Goal: Task Accomplishment & Management: Manage account settings

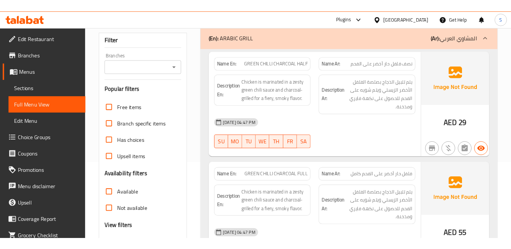
scroll to position [84, 0]
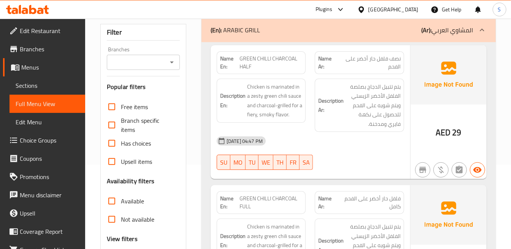
click at [335, 98] on strong "Description Ar:" at bounding box center [330, 105] width 25 height 19
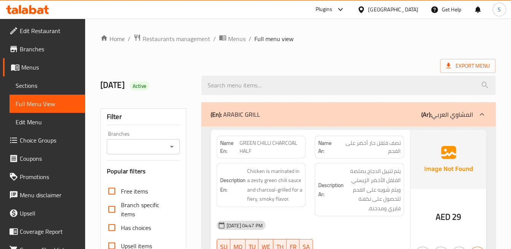
scroll to position [1693, 0]
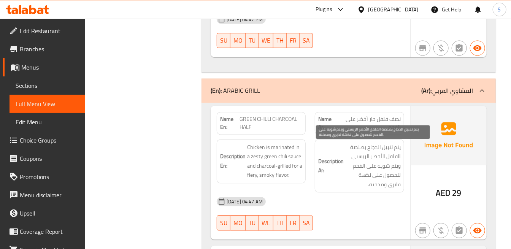
click at [365, 155] on span "يتم تتبيل الدجاج بصلصة الفلفل الأخضر الزيستي ويتم شويه على الفحم للحصول على نكه…" at bounding box center [372, 166] width 55 height 47
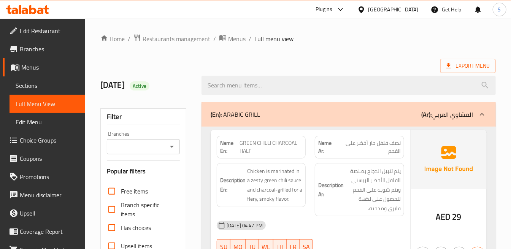
scroll to position [1660, 0]
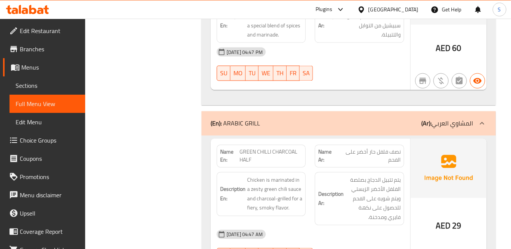
click at [365, 74] on div "[DATE] 04:47 PM SU MO TU WE TH FR SA" at bounding box center [310, 64] width 197 height 43
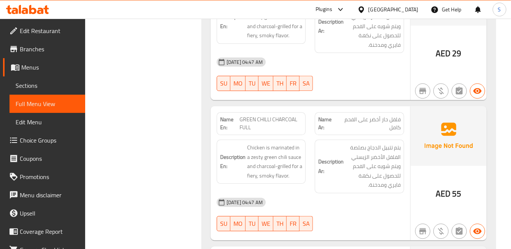
click at [347, 154] on span "يتم تتبيل الدجاج بصلصة الفلفل الأخضر الزيستي ويتم شويه على الفحم للحصول على نكه…" at bounding box center [372, 166] width 55 height 47
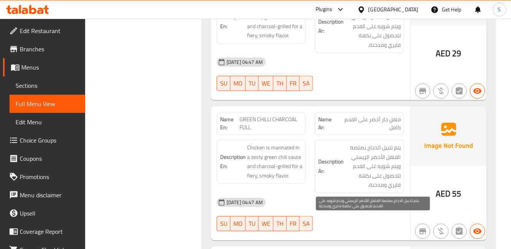
scroll to position [1969, 0]
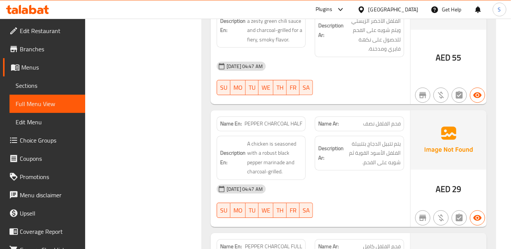
drag, startPoint x: 320, startPoint y: 93, endPoint x: 328, endPoint y: 101, distance: 10.8
click at [320, 93] on div at bounding box center [359, 95] width 98 height 9
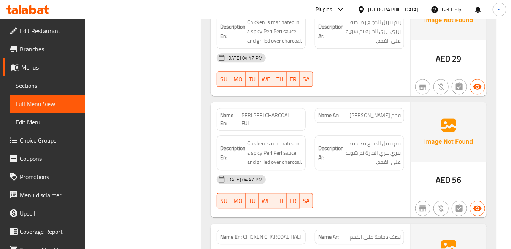
scroll to position [676, 0]
click at [389, 88] on div at bounding box center [359, 85] width 98 height 9
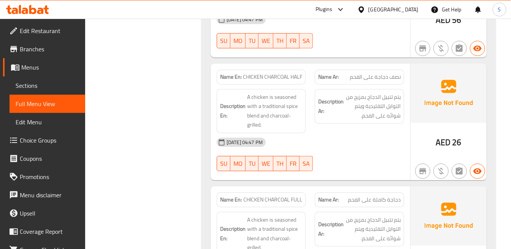
scroll to position [845, 0]
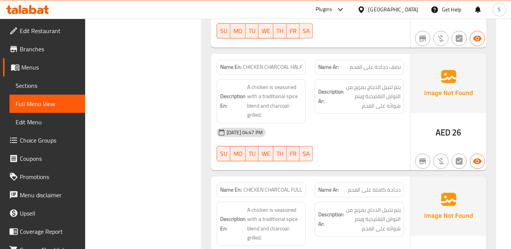
click at [290, 65] on span "CHICKEN CHARCOAL HALF" at bounding box center [272, 67] width 59 height 8
copy span "CHICKEN CHARCOAL HALF"
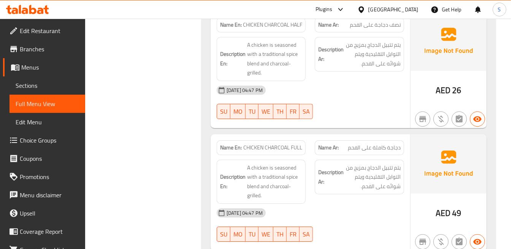
scroll to position [915, 0]
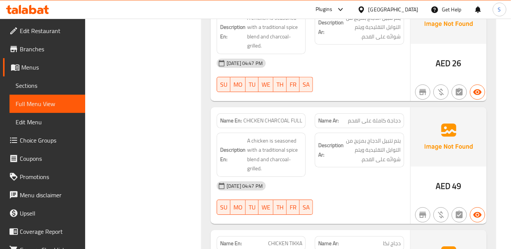
click at [408, 132] on div "Description Ar: يتم تتبيل الدجاج بمزيج من التوابل التقليدية ويتم شوائه على الفح…" at bounding box center [359, 154] width 98 height 53
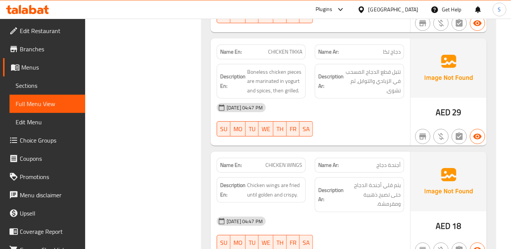
scroll to position [1126, 0]
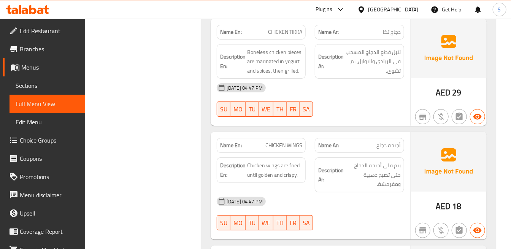
click at [347, 53] on span "تتبل قطع الدجاج المسحب في الزبادي والتوابل، ثم تشوى." at bounding box center [372, 62] width 55 height 28
click at [395, 111] on div "[DATE] 04:47 PM SU MO TU WE TH FR SA" at bounding box center [310, 100] width 197 height 43
click at [393, 108] on div "[DATE] 04:47 PM SU MO TU WE TH FR SA" at bounding box center [310, 100] width 197 height 43
drag, startPoint x: 406, startPoint y: 73, endPoint x: 360, endPoint y: 17, distance: 72.8
click at [406, 72] on div "Description Ar: تتبل قطع الدجاج المسحب في الزبادي والتوابل، ثم تشوى." at bounding box center [359, 62] width 98 height 44
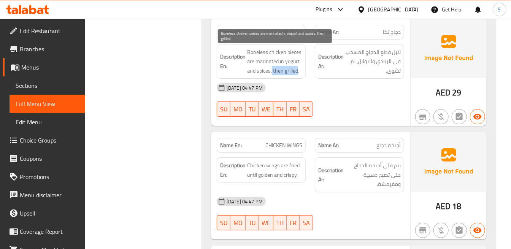
drag, startPoint x: 291, startPoint y: 74, endPoint x: 299, endPoint y: 74, distance: 8.0
click at [299, 74] on span "Boneless chicken pieces are marinated in yogurt and spices, then grilled." at bounding box center [274, 62] width 55 height 28
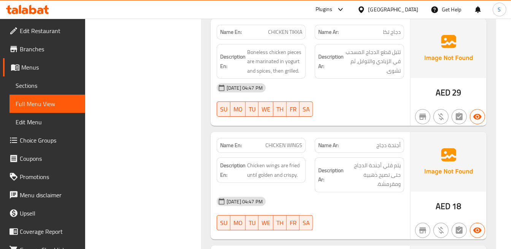
click at [360, 93] on div "[DATE] 04:47 PM" at bounding box center [310, 88] width 197 height 18
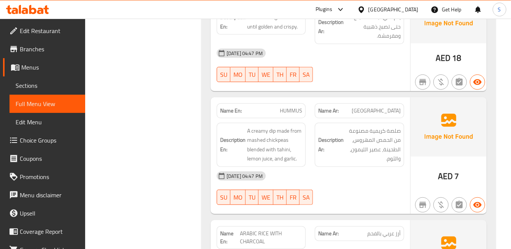
scroll to position [1295, 0]
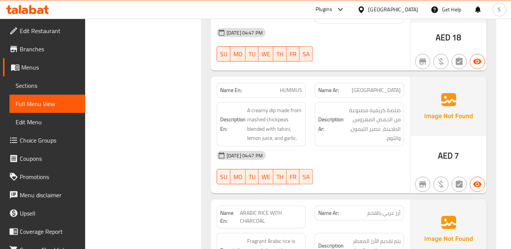
click at [380, 156] on div "[DATE] 04:47 PM" at bounding box center [310, 155] width 197 height 18
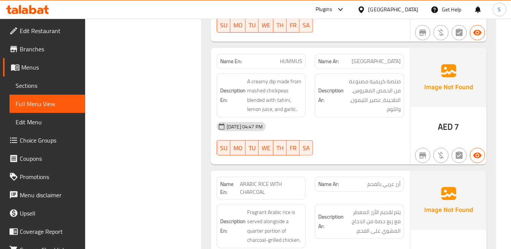
scroll to position [1337, 0]
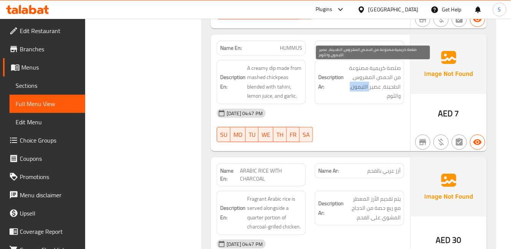
drag, startPoint x: 370, startPoint y: 88, endPoint x: 346, endPoint y: 97, distance: 25.6
click at [344, 90] on h6 "Description Ar: صلصة كريمية مصنوعة من الحمص المهروس، الطحينة، عصير الليمون، وال…" at bounding box center [359, 82] width 82 height 37
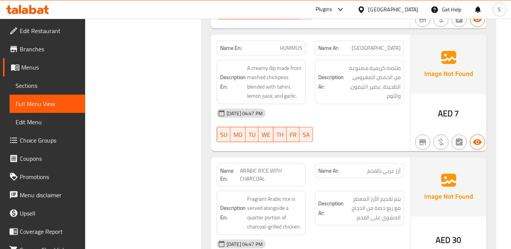
click at [364, 113] on div "[DATE] 04:47 PM" at bounding box center [310, 113] width 197 height 18
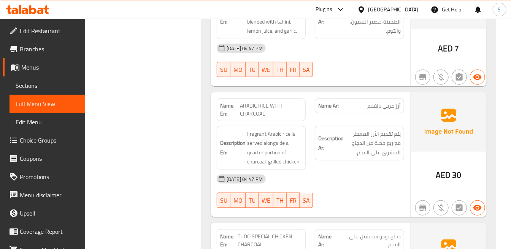
scroll to position [1422, 0]
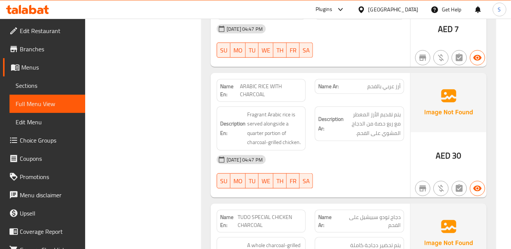
click at [350, 105] on div "Description Ar: يتم تقديم الأرز المعطر مع ربع حصة من الدجاج المشوي على الفحم." at bounding box center [359, 128] width 98 height 53
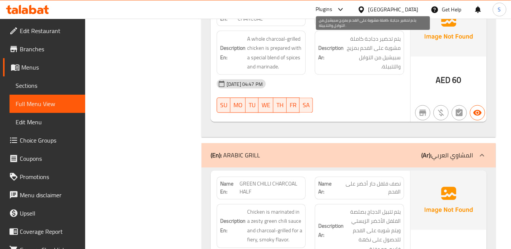
scroll to position [1676, 0]
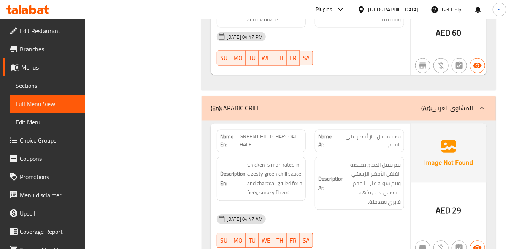
drag, startPoint x: 475, startPoint y: 110, endPoint x: 472, endPoint y: 113, distance: 4.9
click at [475, 110] on div at bounding box center [482, 108] width 18 height 18
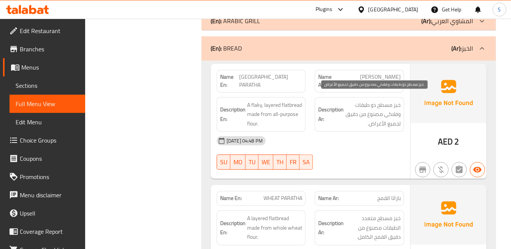
scroll to position [1802, 0]
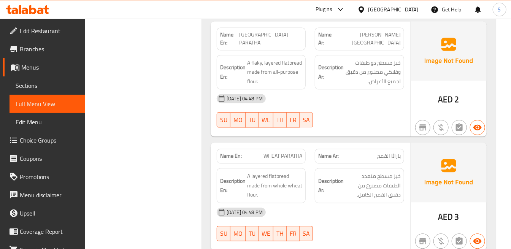
click at [372, 89] on div "[DATE] 04:48 PM" at bounding box center [310, 98] width 197 height 18
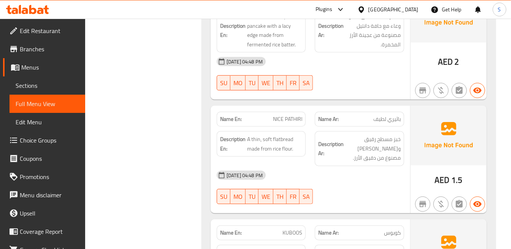
scroll to position [2436, 0]
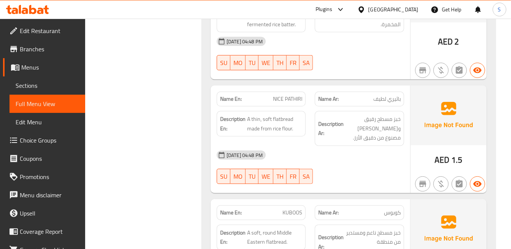
click at [282, 95] on span "NICE PATHIRI" at bounding box center [287, 99] width 29 height 8
copy span "NICE PATHIRI"
click at [392, 95] on span "باثيري لطيف" at bounding box center [387, 99] width 27 height 8
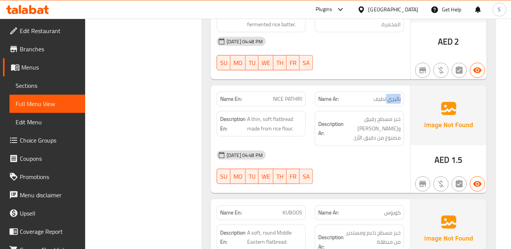
click at [392, 95] on span "باثيري لطيف" at bounding box center [387, 99] width 27 height 8
copy span "باثيري"
click at [392, 95] on span "باثيري لطيف" at bounding box center [387, 99] width 27 height 8
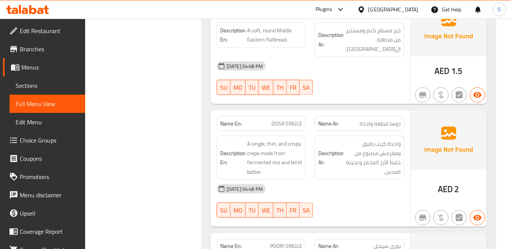
scroll to position [2648, 0]
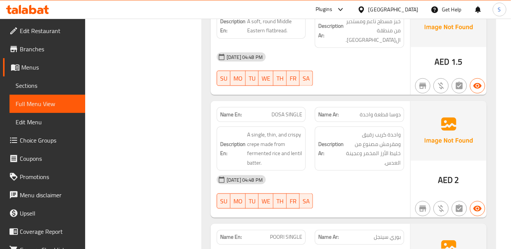
click at [321, 81] on div at bounding box center [359, 85] width 98 height 9
click at [294, 111] on span "DOSA SINGLE" at bounding box center [287, 115] width 31 height 8
copy span "DOSA SINGLE"
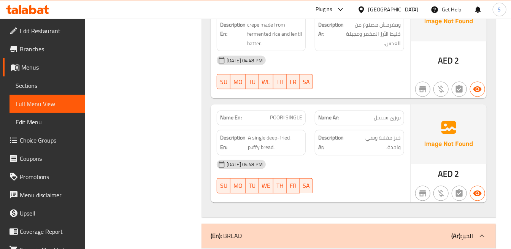
scroll to position [2775, 0]
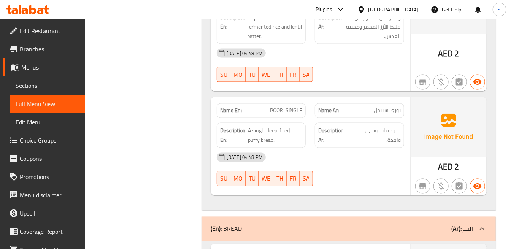
click at [390, 107] on span "بوري سينجل" at bounding box center [387, 111] width 27 height 8
click at [379, 107] on span "بوري سينجل" at bounding box center [387, 111] width 27 height 8
copy span "سينجل"
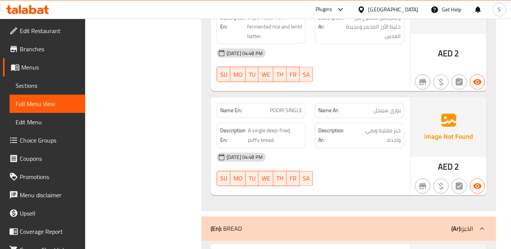
click at [467, 224] on p "(Ar): الخبز" at bounding box center [463, 228] width 22 height 9
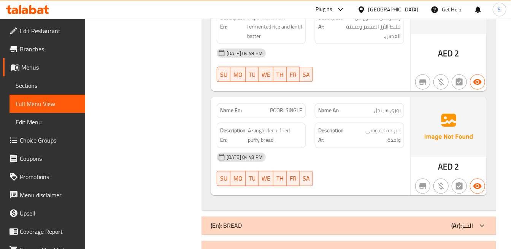
click at [367, 78] on div at bounding box center [359, 82] width 98 height 9
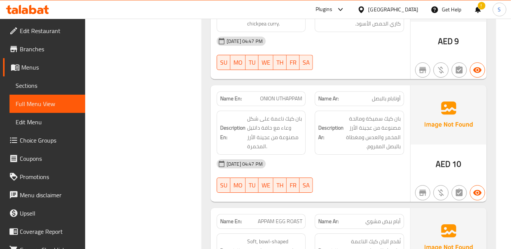
scroll to position [4381, 0]
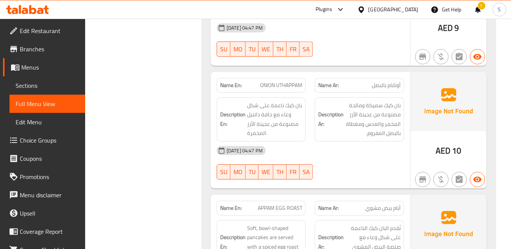
click at [280, 81] on span "ONION UTHAPPAM" at bounding box center [281, 85] width 42 height 8
click at [282, 81] on span "ONION UTHAPPAM" at bounding box center [281, 85] width 42 height 8
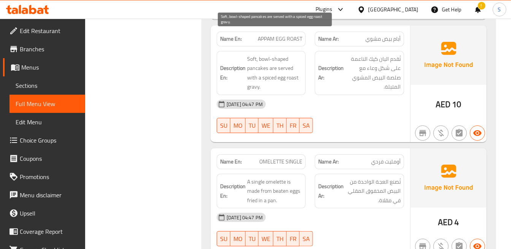
scroll to position [4508, 0]
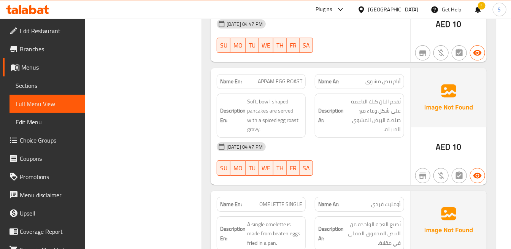
click at [294, 78] on span "APPAM EGG ROAST" at bounding box center [280, 82] width 45 height 8
copy span "APPAM EGG ROAST"
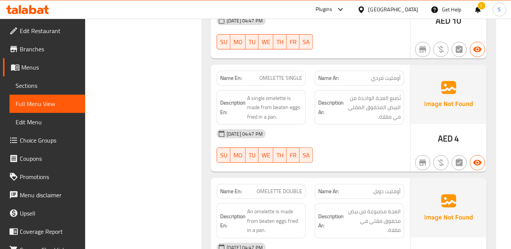
scroll to position [4635, 0]
click at [278, 73] on span "OMELETTE SINGLE" at bounding box center [280, 77] width 43 height 8
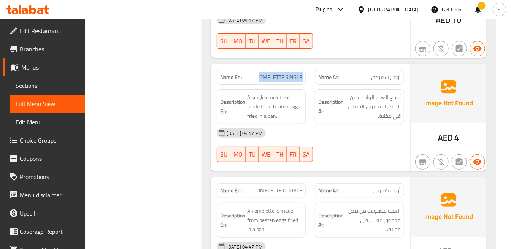
click at [278, 73] on span "OMELETTE SINGLE" at bounding box center [280, 77] width 43 height 8
copy span "OMELETTE SINGLE"
click at [332, 124] on div "[DATE] 04:47 PM" at bounding box center [310, 133] width 197 height 18
click at [336, 124] on div "[DATE] 04:47 PM" at bounding box center [310, 133] width 197 height 18
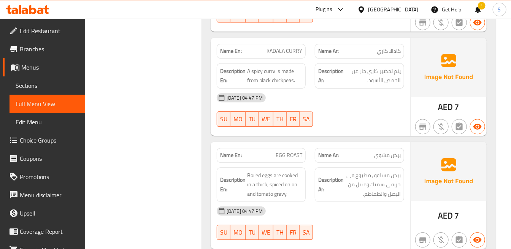
scroll to position [5452, 0]
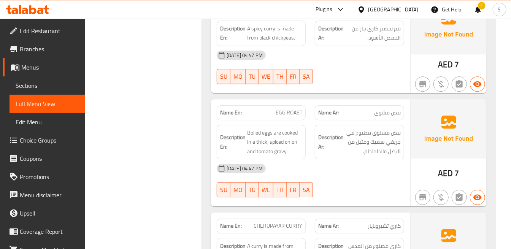
click at [279, 109] on span "EGG ROAST" at bounding box center [289, 113] width 27 height 8
click at [280, 109] on span "EGG ROAST" at bounding box center [289, 113] width 27 height 8
copy span "EGG ROAST"
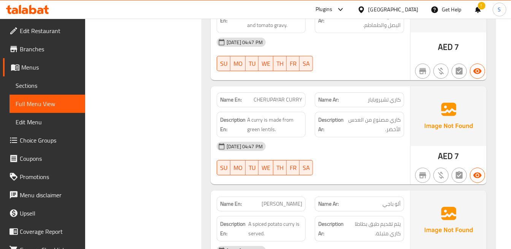
scroll to position [5579, 0]
click at [360, 143] on div "[DATE] 04:47 PM SU MO TU WE TH FR SA" at bounding box center [310, 158] width 197 height 43
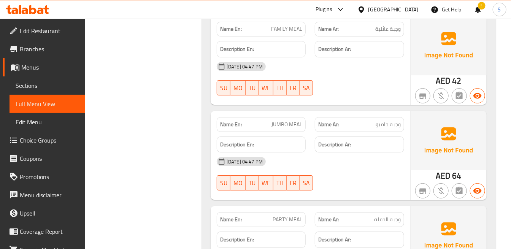
click at [384, 121] on span "وجبة جامبو" at bounding box center [388, 125] width 25 height 8
click at [380, 121] on span "وجبة جامبو" at bounding box center [388, 125] width 25 height 8
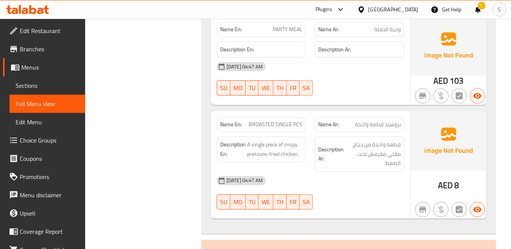
scroll to position [9937, 0]
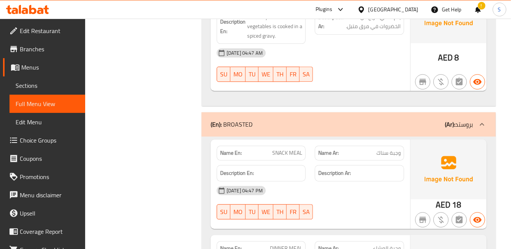
click at [328, 170] on strong "Description Ar:" at bounding box center [334, 174] width 33 height 10
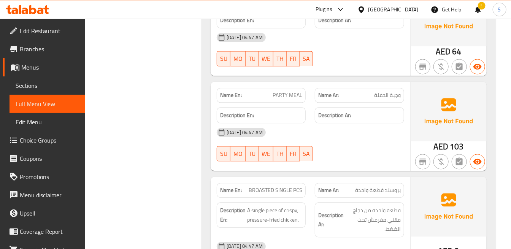
scroll to position [11021, 0]
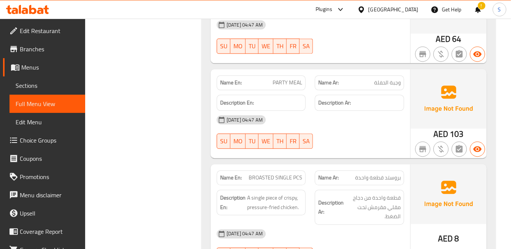
click at [282, 87] on span "PARTY MEAL" at bounding box center [288, 83] width 30 height 8
click at [282, 84] on span "PARTY MEAL" at bounding box center [288, 83] width 30 height 8
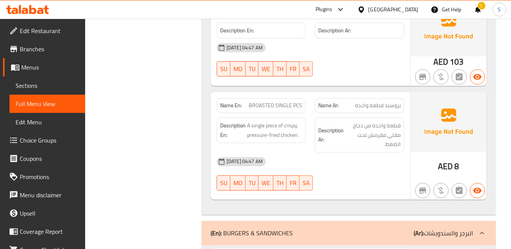
scroll to position [11105, 0]
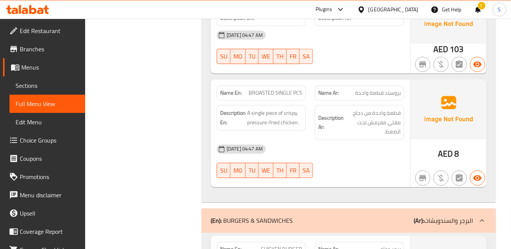
click at [280, 88] on div "Name En: BROASTED SINGLE PCS" at bounding box center [261, 93] width 89 height 15
click at [286, 91] on span "BROASTED SINGLE PCS" at bounding box center [276, 93] width 54 height 8
copy span "SINGLE"
click at [417, 146] on div "AED 8" at bounding box center [449, 134] width 76 height 108
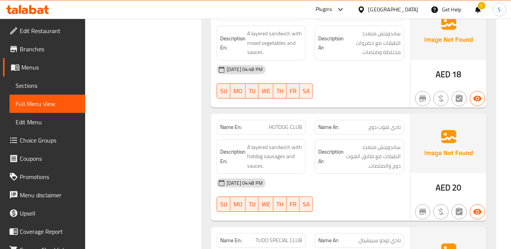
scroll to position [12337, 0]
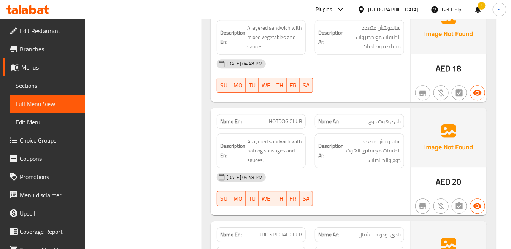
click at [296, 118] on span "HOTDOG CLUB" at bounding box center [285, 122] width 33 height 8
copy span "CLUB"
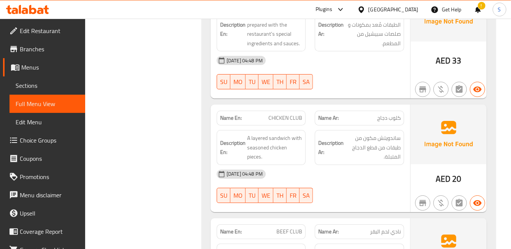
scroll to position [12590, 0]
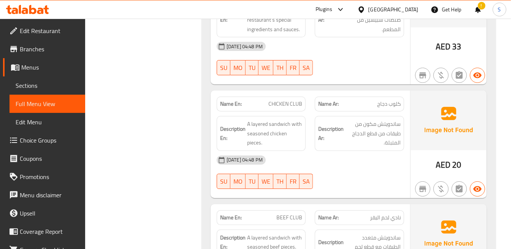
click at [398, 100] on span "كلوب دجاج" at bounding box center [389, 104] width 24 height 8
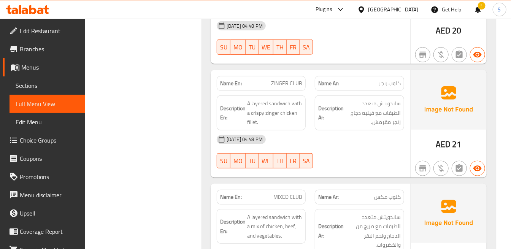
scroll to position [12844, 0]
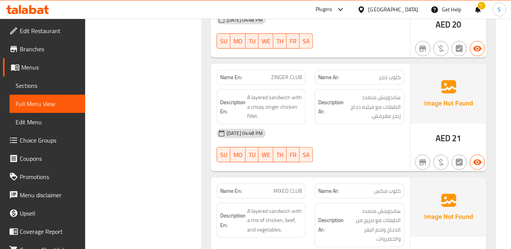
click at [286, 73] on span "ZINGER CLUB" at bounding box center [286, 77] width 31 height 8
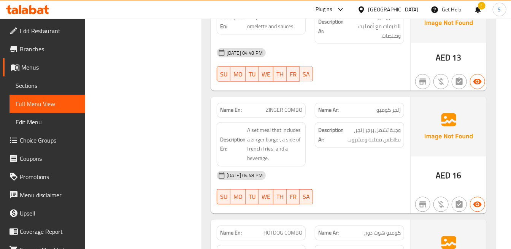
scroll to position [13170, 0]
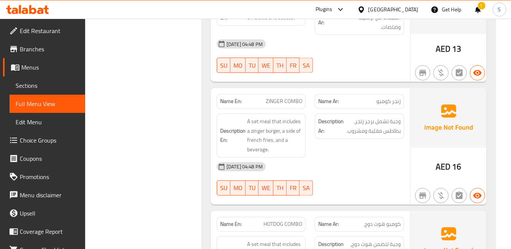
click at [298, 98] on span "ZINGER COMBO" at bounding box center [284, 102] width 37 height 8
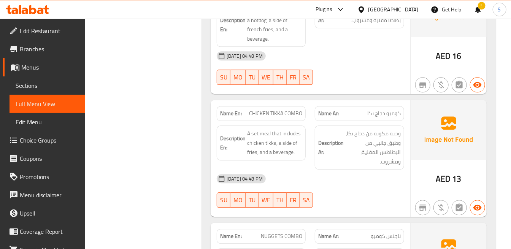
scroll to position [13424, 0]
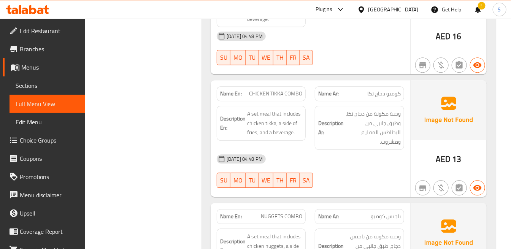
click at [387, 140] on div "Description Ar: وجبة مكونة من دجاج تكا، وطبق جانبي من البطاطس المقلية، ومشروب." at bounding box center [359, 128] width 89 height 44
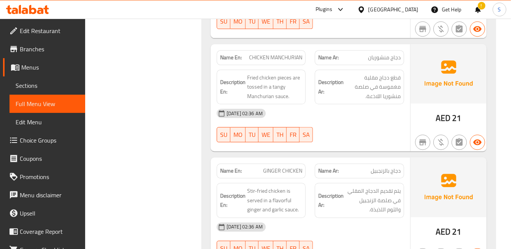
scroll to position [16829, 0]
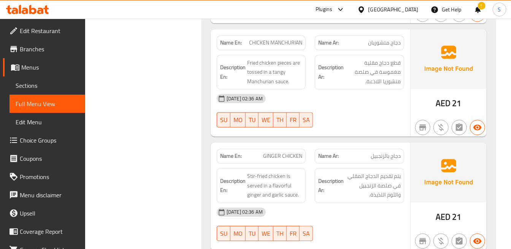
click at [395, 89] on div "[DATE] 02:36 AM" at bounding box center [310, 98] width 197 height 18
click at [368, 106] on div "[DATE] 02:36 AM SU MO TU WE TH FR SA" at bounding box center [310, 110] width 197 height 43
click at [439, 55] on img at bounding box center [449, 58] width 76 height 59
click at [379, 144] on div "Name Ar: دجاج بالزنجبيل" at bounding box center [359, 156] width 98 height 24
click at [316, 101] on div "[DATE] 02:36 AM SU MO TU WE TH FR SA" at bounding box center [310, 110] width 197 height 43
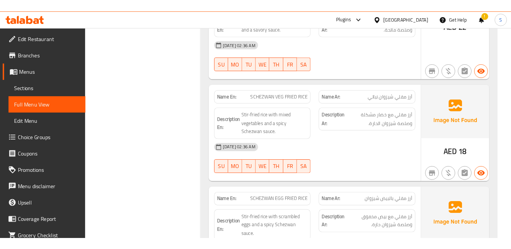
scroll to position [15468, 0]
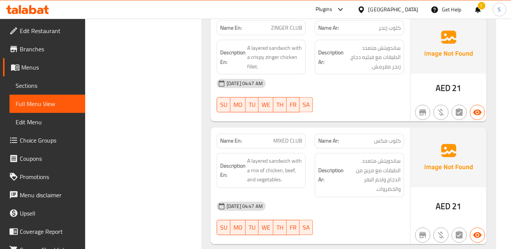
click at [352, 134] on div "Name Ar: كلوب مكس" at bounding box center [359, 141] width 89 height 15
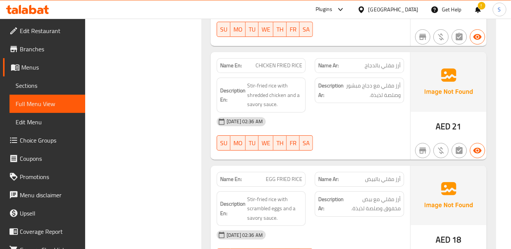
scroll to position [17150, 0]
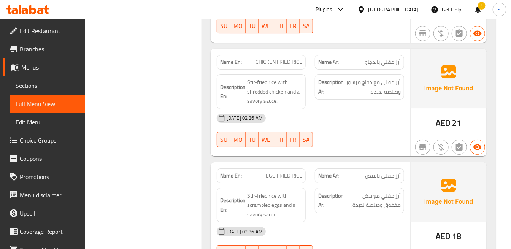
click at [384, 143] on div at bounding box center [359, 147] width 98 height 9
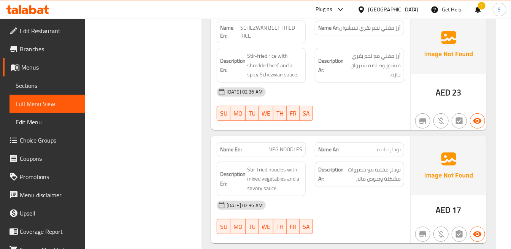
scroll to position [18401, 0]
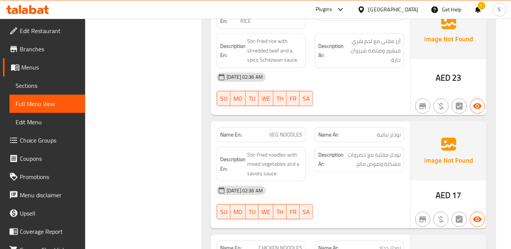
click at [307, 123] on div "Name En: VEG NOODLES" at bounding box center [261, 135] width 98 height 24
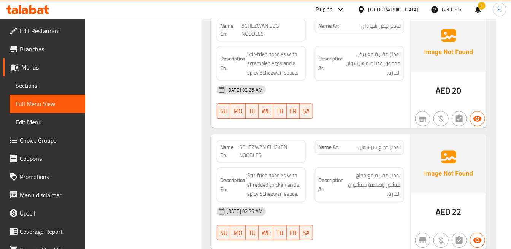
scroll to position [19242, 0]
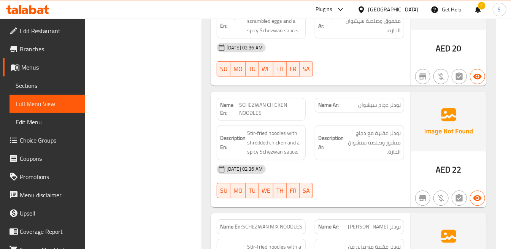
click at [317, 125] on div "Description Ar: نودلز مقلية مع دجاج مبشور وصلصة سيشوان الحارة." at bounding box center [359, 142] width 89 height 35
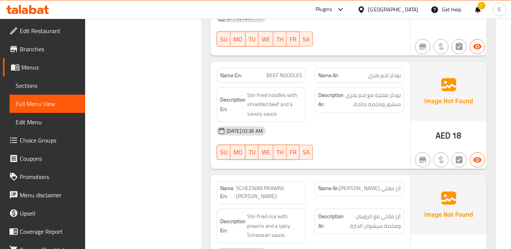
scroll to position [20092, 0]
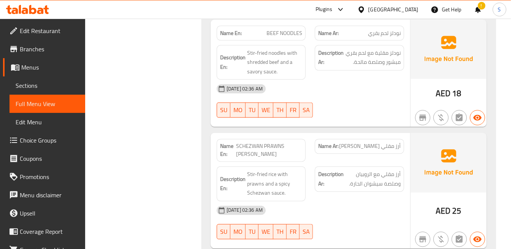
click at [240, 143] on span "SCHEZWAN PRAWNS [PERSON_NAME]" at bounding box center [269, 151] width 67 height 16
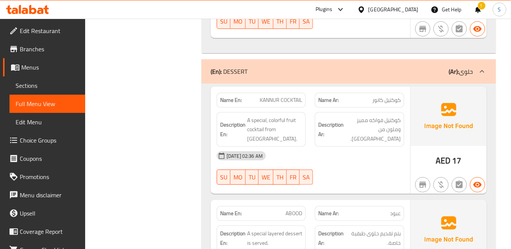
scroll to position [20820, 0]
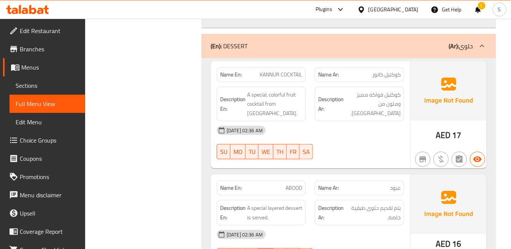
drag, startPoint x: 259, startPoint y: 210, endPoint x: 381, endPoint y: 138, distance: 141.4
click at [450, 175] on img at bounding box center [449, 204] width 76 height 59
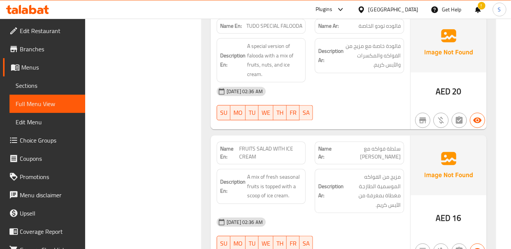
scroll to position [21327, 0]
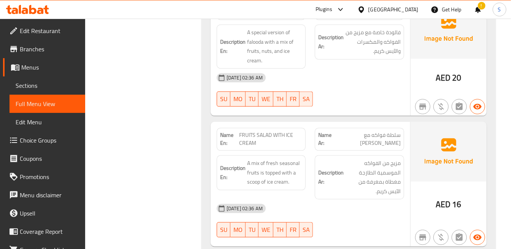
click at [426, 139] on div "AED 16" at bounding box center [449, 184] width 76 height 125
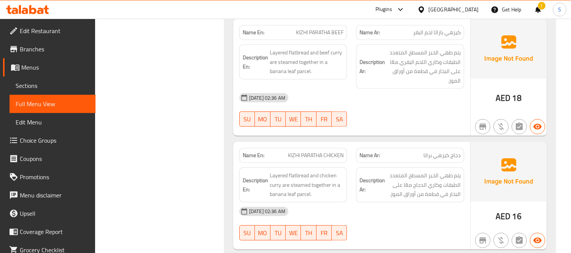
click at [443, 78] on div "Name En: KIZHI PARATHA BEEF Name Ar: [PERSON_NAME] لحم البقر Description En: La…" at bounding box center [351, 77] width 237 height 117
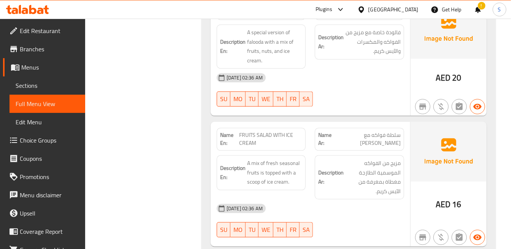
click at [447, 150] on div "AED 16" at bounding box center [449, 184] width 76 height 125
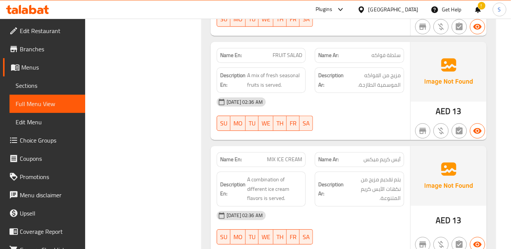
scroll to position [21539, 0]
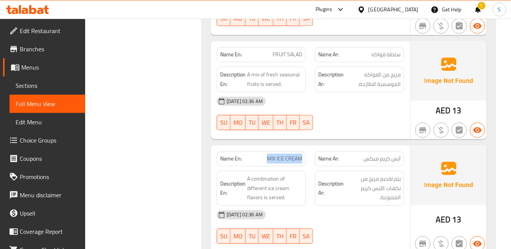
drag, startPoint x: 266, startPoint y: 113, endPoint x: 304, endPoint y: 115, distance: 38.1
click at [304, 151] on div "Name En: MIX ICE CREAM" at bounding box center [261, 158] width 89 height 15
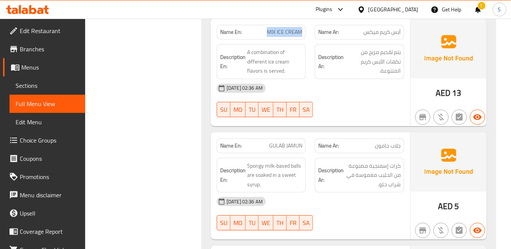
scroll to position [21623, 0]
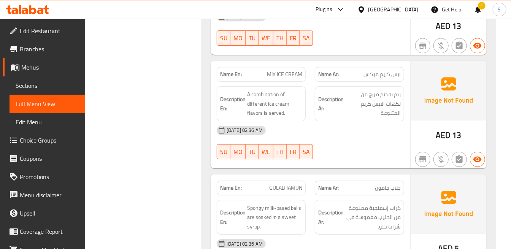
click at [355, 121] on div "[DATE] 02:36 AM" at bounding box center [310, 130] width 197 height 18
click at [345, 121] on div "[DATE] 02:36 AM" at bounding box center [310, 130] width 197 height 18
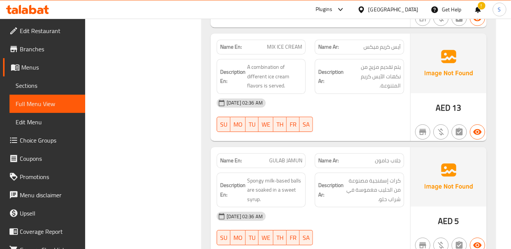
scroll to position [21665, 0]
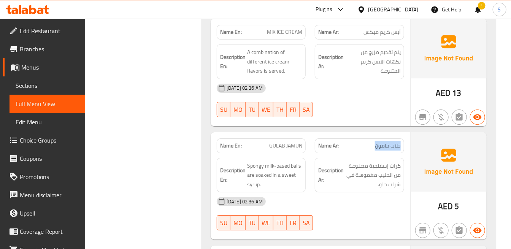
drag, startPoint x: 375, startPoint y: 104, endPoint x: 403, endPoint y: 105, distance: 27.8
click at [403, 138] on div "Name Ar: جلاب جامون" at bounding box center [359, 145] width 89 height 15
click at [392, 193] on div "[DATE] 02:36 AM" at bounding box center [310, 202] width 197 height 18
click at [415, 151] on div "AED 5" at bounding box center [449, 186] width 76 height 108
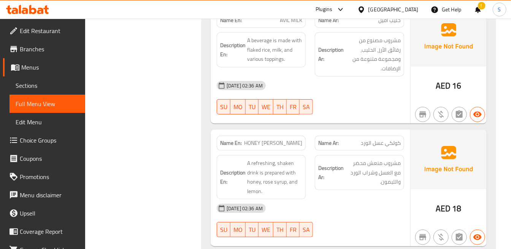
scroll to position [21919, 0]
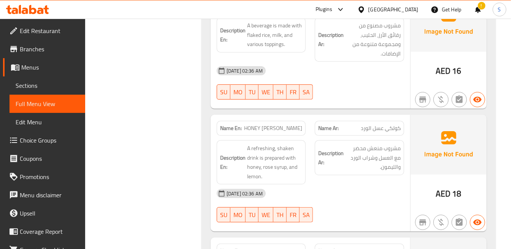
click at [434, 126] on img at bounding box center [449, 144] width 76 height 59
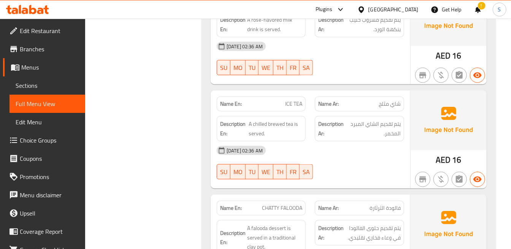
scroll to position [22192, 0]
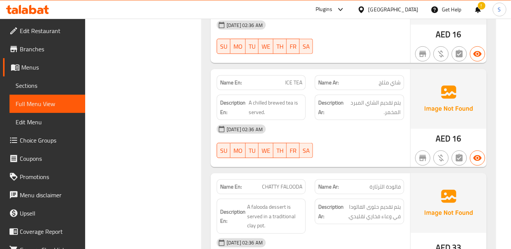
click at [278, 183] on span "CHATTY FALOODA" at bounding box center [282, 187] width 40 height 8
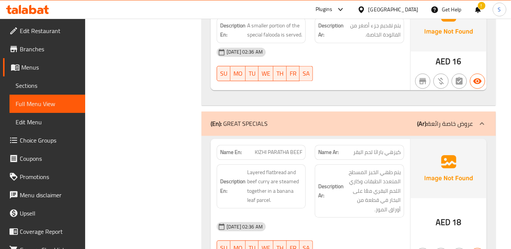
scroll to position [22488, 0]
click at [240, 148] on strong "Name En:" at bounding box center [231, 152] width 22 height 8
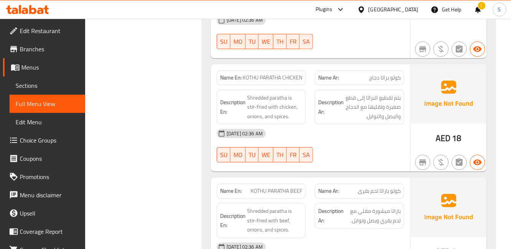
scroll to position [22868, 0]
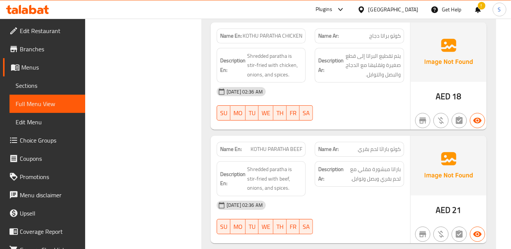
click at [379, 165] on span "باراتا مبشورة مقلي مع لحم بقري وبصل وتوابل." at bounding box center [372, 174] width 55 height 19
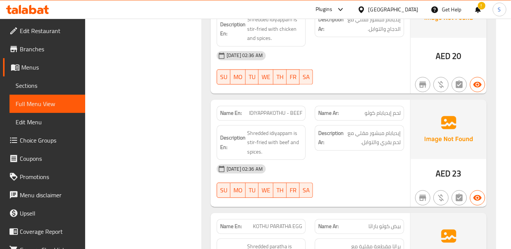
scroll to position [23670, 0]
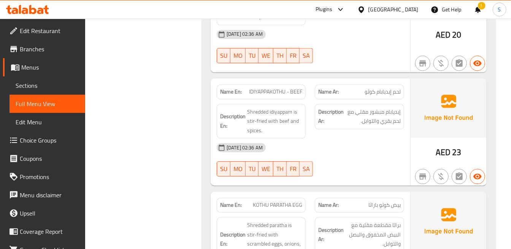
click at [381, 213] on div "Description Ar: براتا مقطعة مقلية مع البيض المخفوق والبصل والتوابل." at bounding box center [359, 239] width 98 height 53
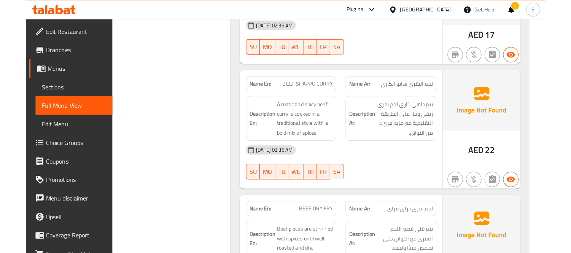
scroll to position [24463, 0]
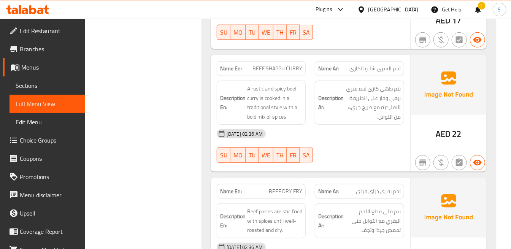
click at [309, 180] on div "Name En: BEEF DRY FRY" at bounding box center [261, 192] width 98 height 24
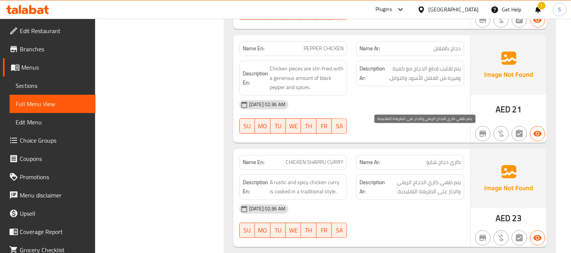
scroll to position [24632, 0]
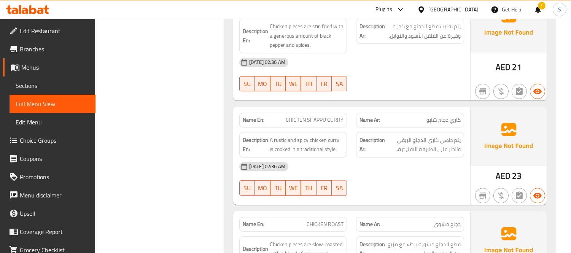
click at [411, 158] on div "[DATE] 02:36 AM SU MO TU WE TH FR SA" at bounding box center [352, 179] width 234 height 43
click at [50, 26] on span "Edit Restaurant" at bounding box center [55, 30] width 70 height 9
